Goal: Communication & Community: Answer question/provide support

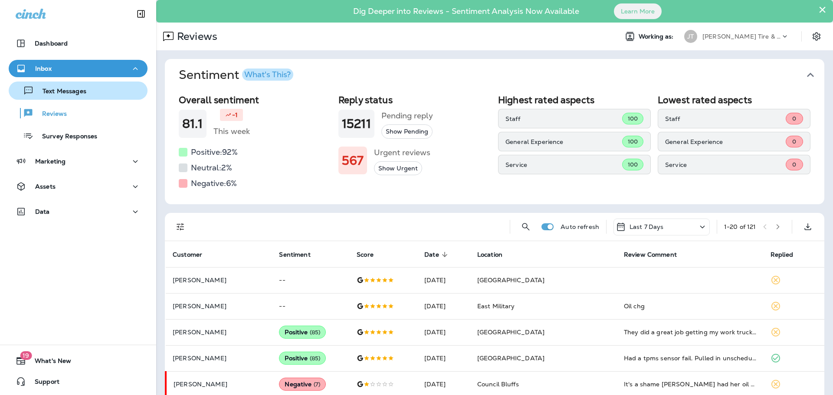
click at [78, 95] on p "Text Messages" at bounding box center [60, 92] width 52 height 8
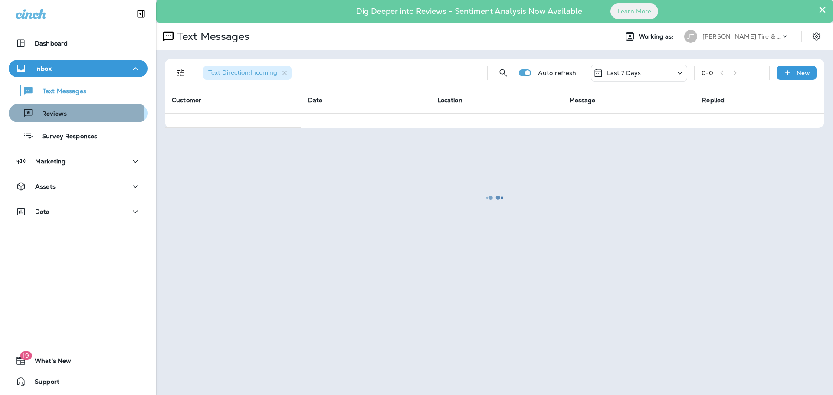
click at [75, 114] on div "Reviews" at bounding box center [78, 113] width 132 height 13
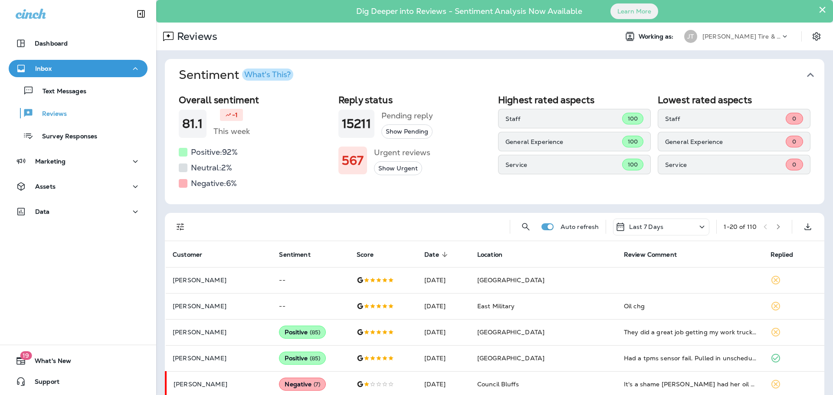
drag, startPoint x: 129, startPoint y: 268, endPoint x: 149, endPoint y: 264, distance: 20.3
click at [129, 268] on div "Dashboard Inbox Text Messages Reviews Survey Responses Marketing Assets Data 19…" at bounding box center [78, 197] width 156 height 395
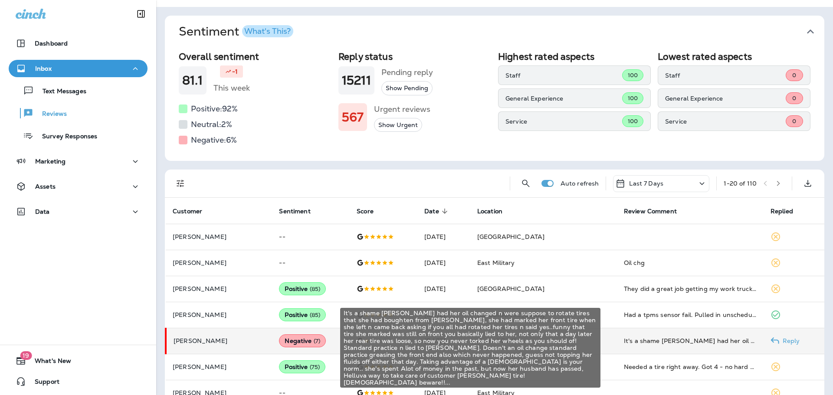
click at [730, 345] on div "It's a shame [PERSON_NAME] had her oil changed n were suppose to rotate tires t…" at bounding box center [690, 340] width 133 height 9
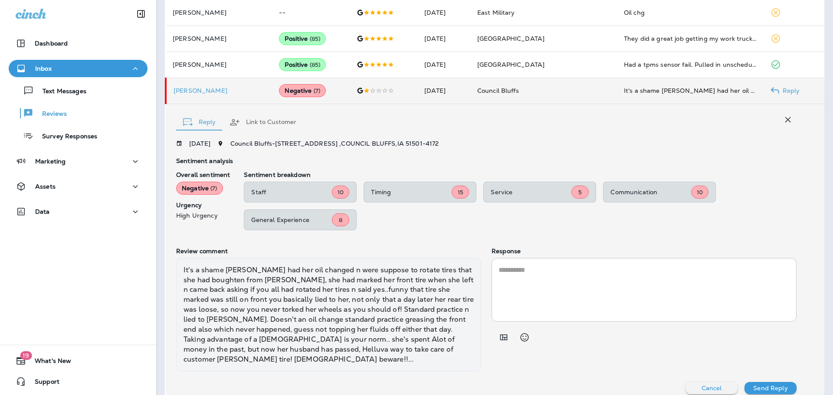
scroll to position [293, 0]
click at [68, 93] on p "Text Messages" at bounding box center [60, 92] width 52 height 8
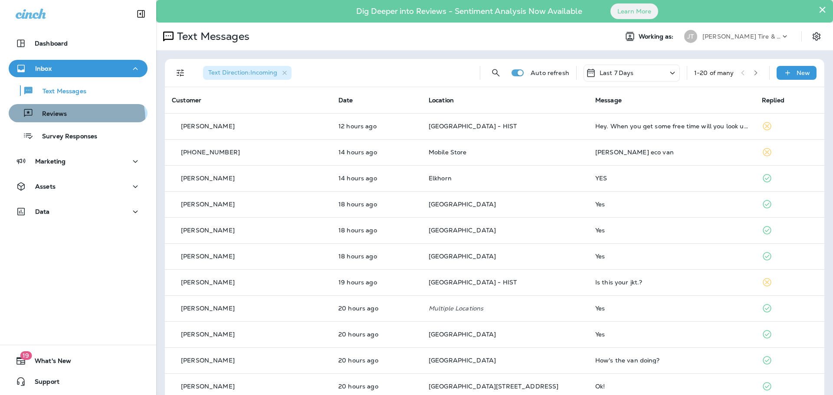
click at [73, 120] on button "Reviews" at bounding box center [78, 113] width 139 height 18
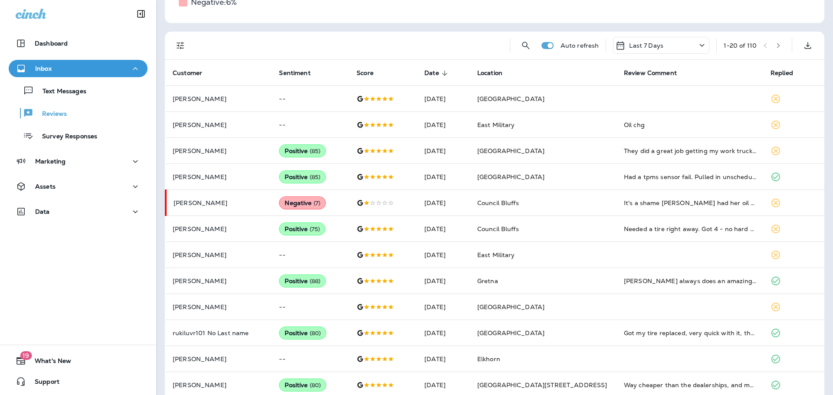
scroll to position [43, 0]
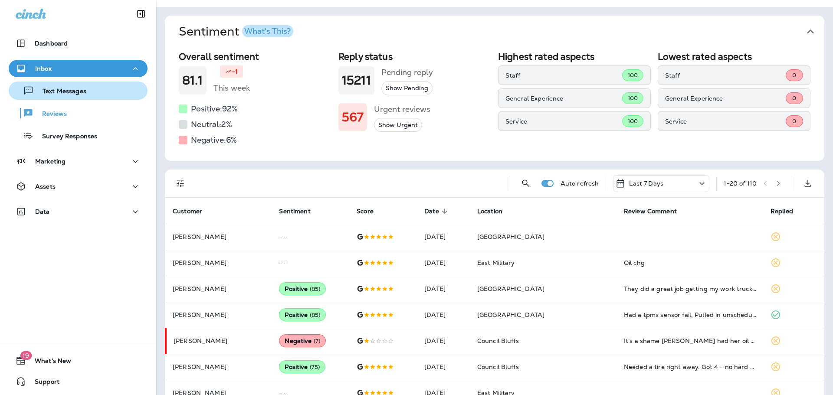
click at [75, 88] on p "Text Messages" at bounding box center [60, 92] width 52 height 8
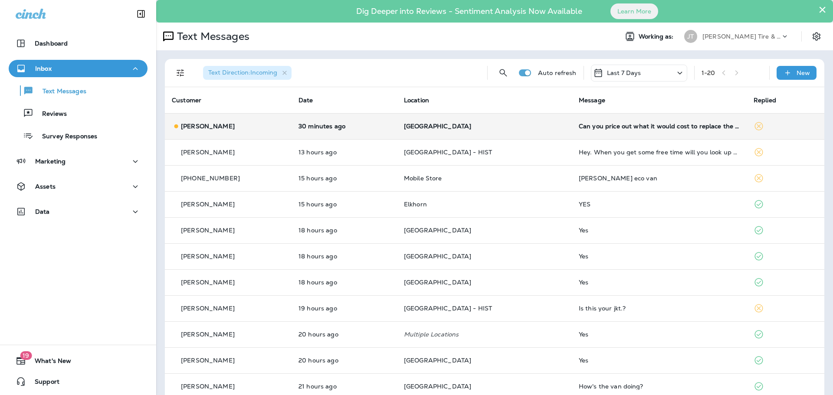
click at [492, 134] on td "[GEOGRAPHIC_DATA]" at bounding box center [484, 126] width 175 height 26
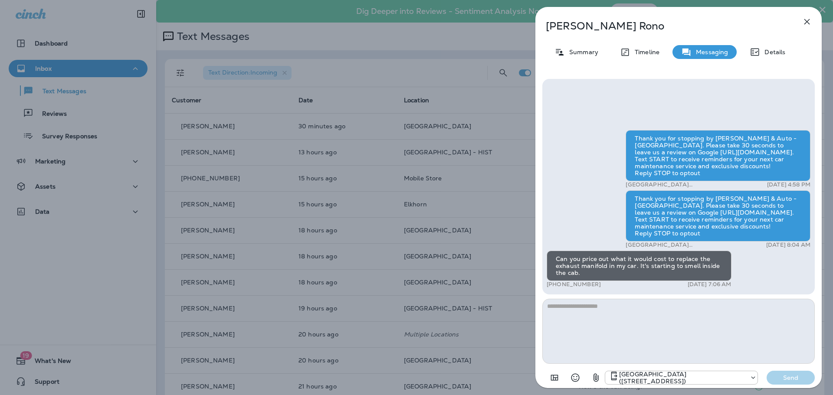
click at [803, 22] on icon "button" at bounding box center [806, 21] width 10 height 10
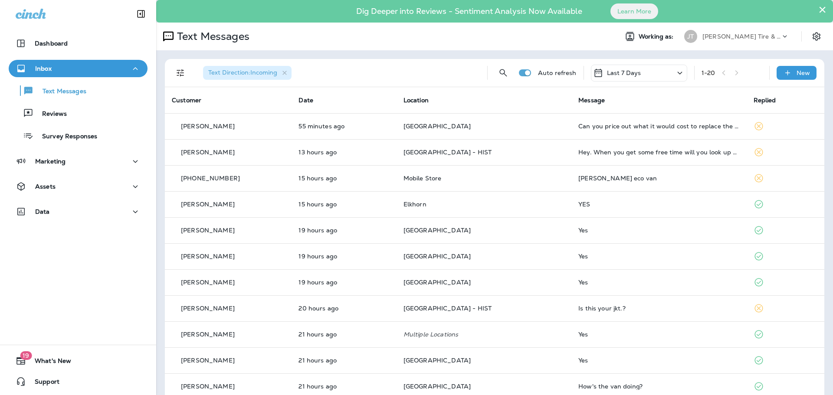
click at [55, 124] on div "Text Messages Reviews Survey Responses" at bounding box center [78, 111] width 139 height 68
click at [55, 121] on button "Reviews" at bounding box center [78, 113] width 139 height 18
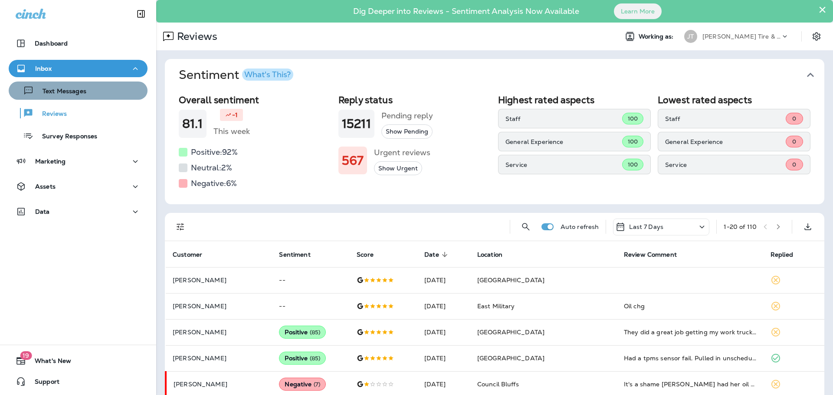
click at [79, 97] on button "Text Messages" at bounding box center [78, 91] width 139 height 18
